Goal: Task Accomplishment & Management: Manage account settings

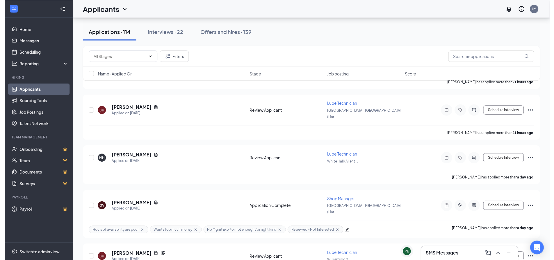
scroll to position [349, 0]
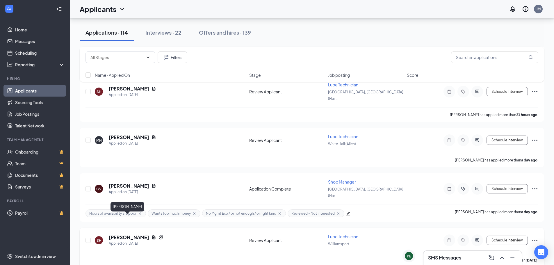
click at [133, 234] on h5 "[PERSON_NAME]" at bounding box center [129, 237] width 40 height 6
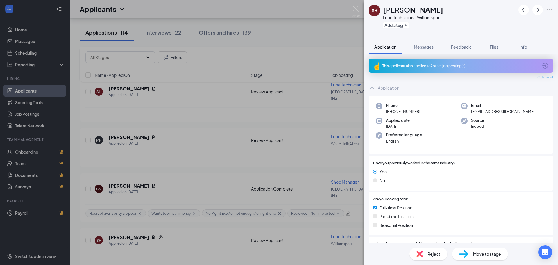
click at [226, 219] on div "SH [PERSON_NAME] Lube Technician at [GEOGRAPHIC_DATA] Add a tag Application Mes…" at bounding box center [279, 132] width 558 height 265
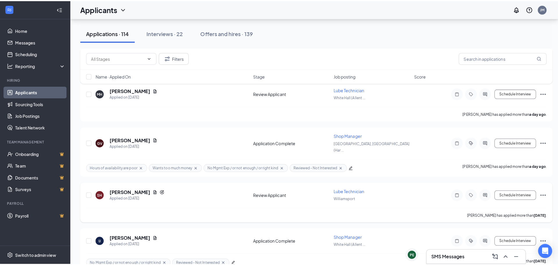
scroll to position [407, 0]
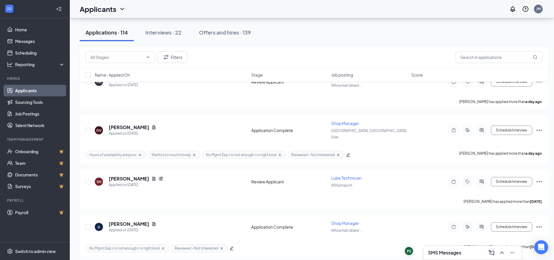
click at [446, 254] on h3 "SMS Messages" at bounding box center [444, 253] width 33 height 6
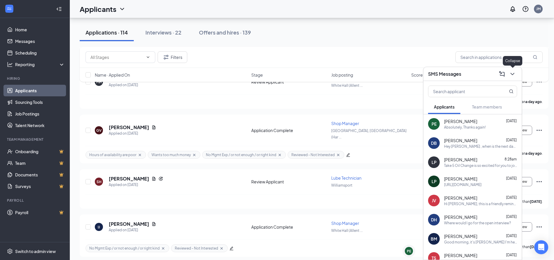
click at [511, 74] on icon "ChevronDown" at bounding box center [512, 74] width 4 height 2
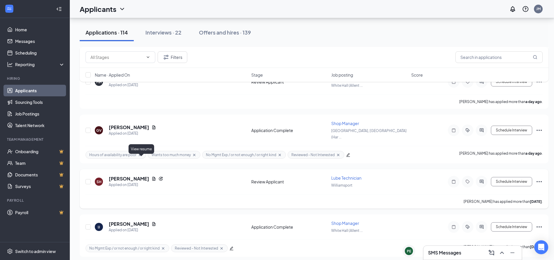
click at [151, 177] on icon "Document" at bounding box center [153, 179] width 5 height 5
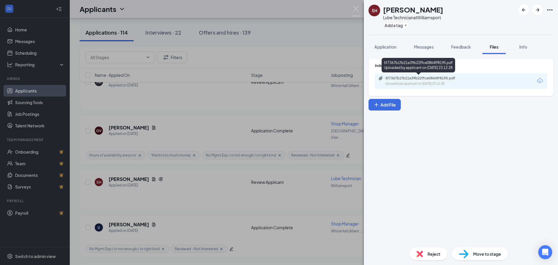
click at [394, 87] on div "5f7367b1fb21e39b22ffce0864ff8195.pdf Uploaded by applicant on [DATE] 23:12:28" at bounding box center [461, 80] width 172 height 15
click at [395, 82] on div "Uploaded by applicant on [DATE] 23:12:28" at bounding box center [428, 83] width 87 height 5
